Goal: Information Seeking & Learning: Find specific page/section

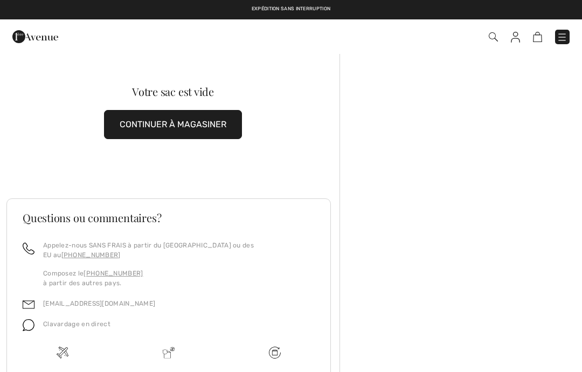
click at [490, 39] on img at bounding box center [493, 36] width 9 height 9
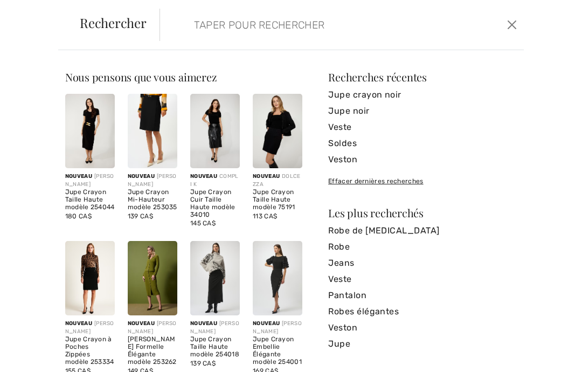
click at [217, 26] on input "search" at bounding box center [305, 25] width 239 height 32
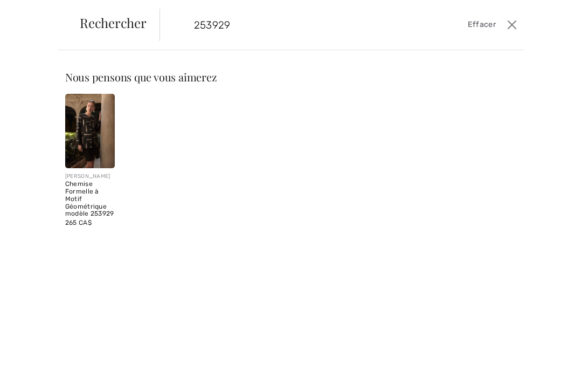
type input "253929"
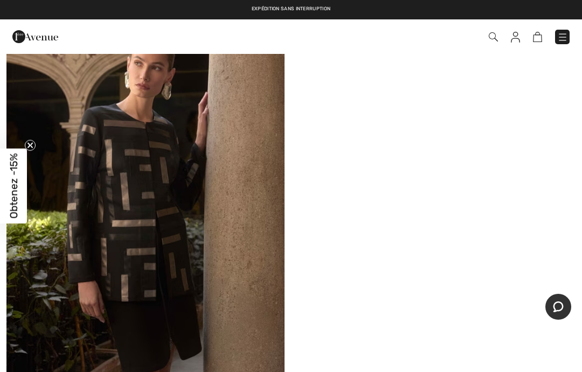
scroll to position [189, 0]
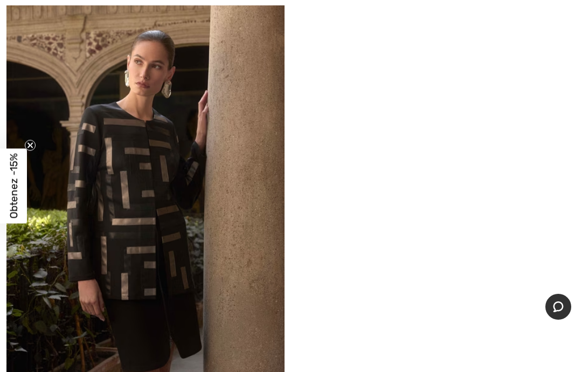
click at [176, 113] on img at bounding box center [145, 202] width 278 height 417
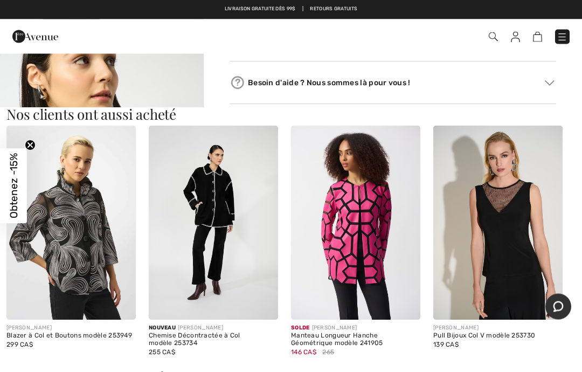
scroll to position [953, 0]
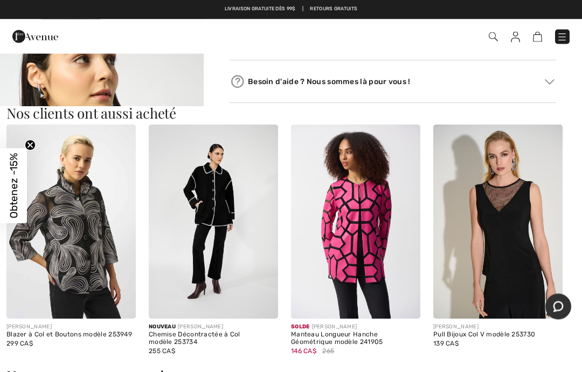
click at [165, 94] on img "3 / 7" at bounding box center [102, 168] width 204 height 305
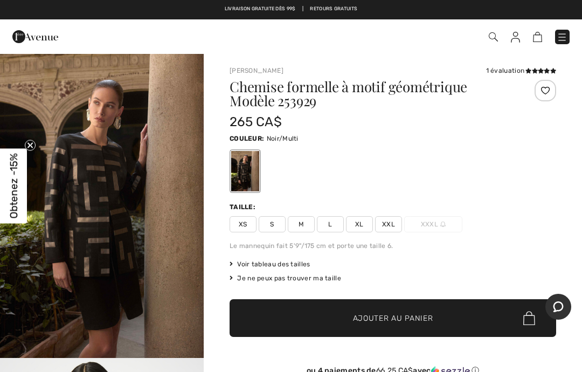
click at [489, 37] on img at bounding box center [493, 36] width 9 height 9
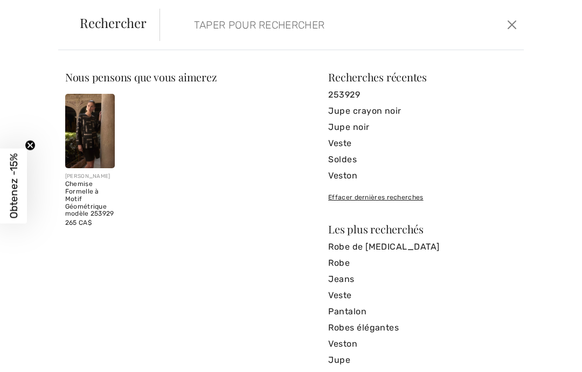
click at [214, 21] on input "search" at bounding box center [305, 25] width 239 height 32
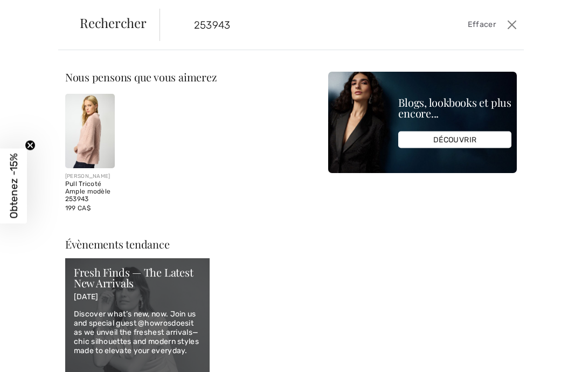
type input "253943"
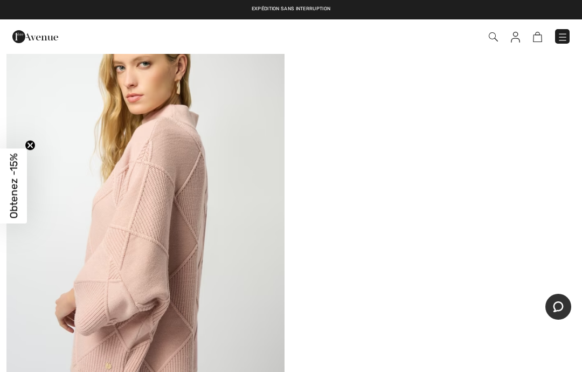
scroll to position [178, 0]
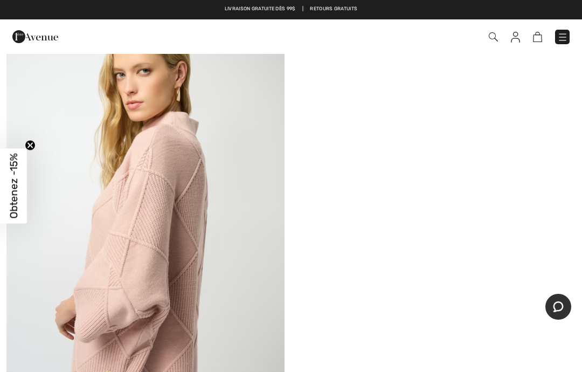
click at [172, 189] on img at bounding box center [145, 213] width 278 height 417
